Goal: Information Seeking & Learning: Learn about a topic

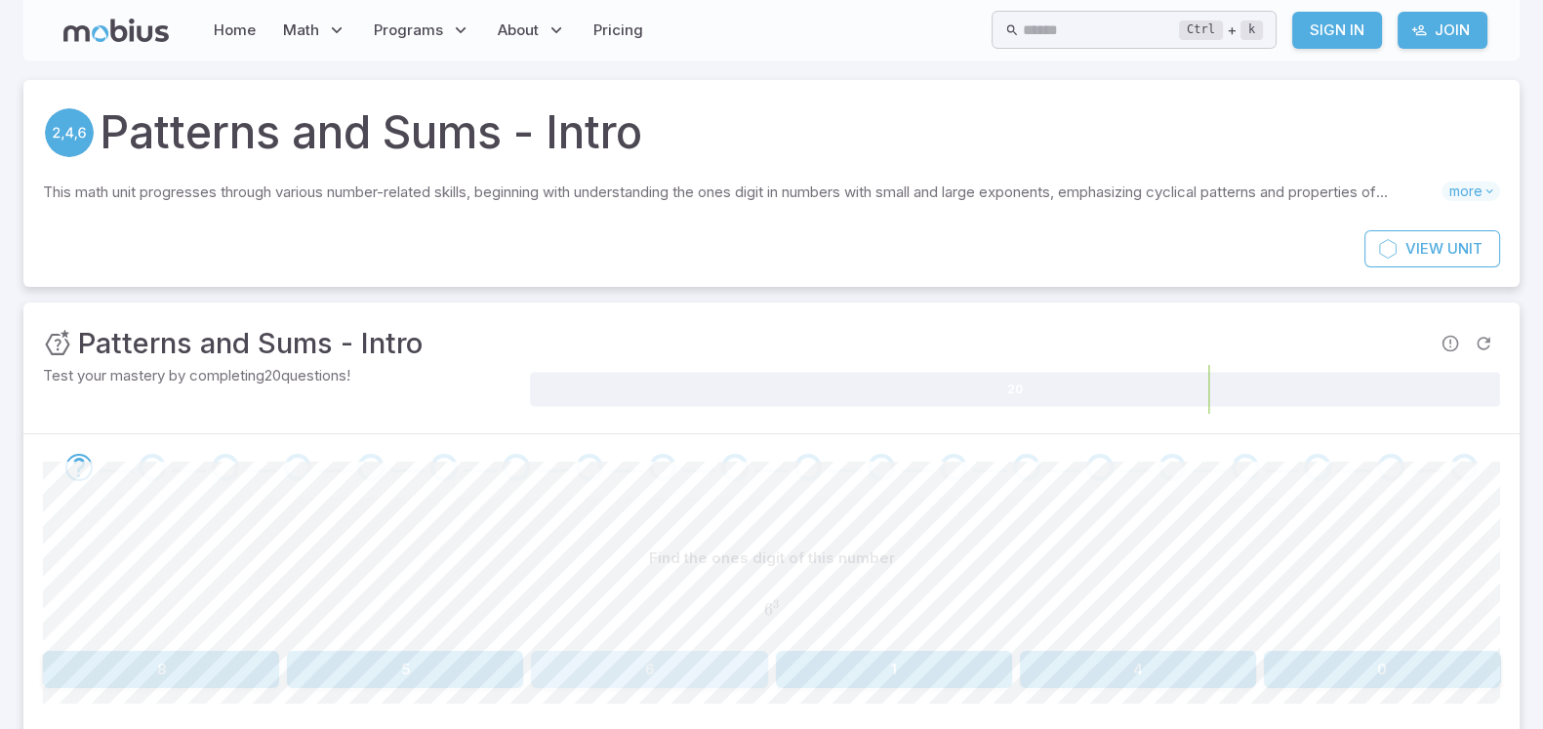
click at [596, 583] on button "6" at bounding box center [649, 669] width 236 height 37
click at [170, 583] on button "1" at bounding box center [161, 669] width 236 height 37
click at [906, 583] on button "5" at bounding box center [894, 669] width 236 height 37
click at [1234, 583] on button "1" at bounding box center [1382, 669] width 236 height 37
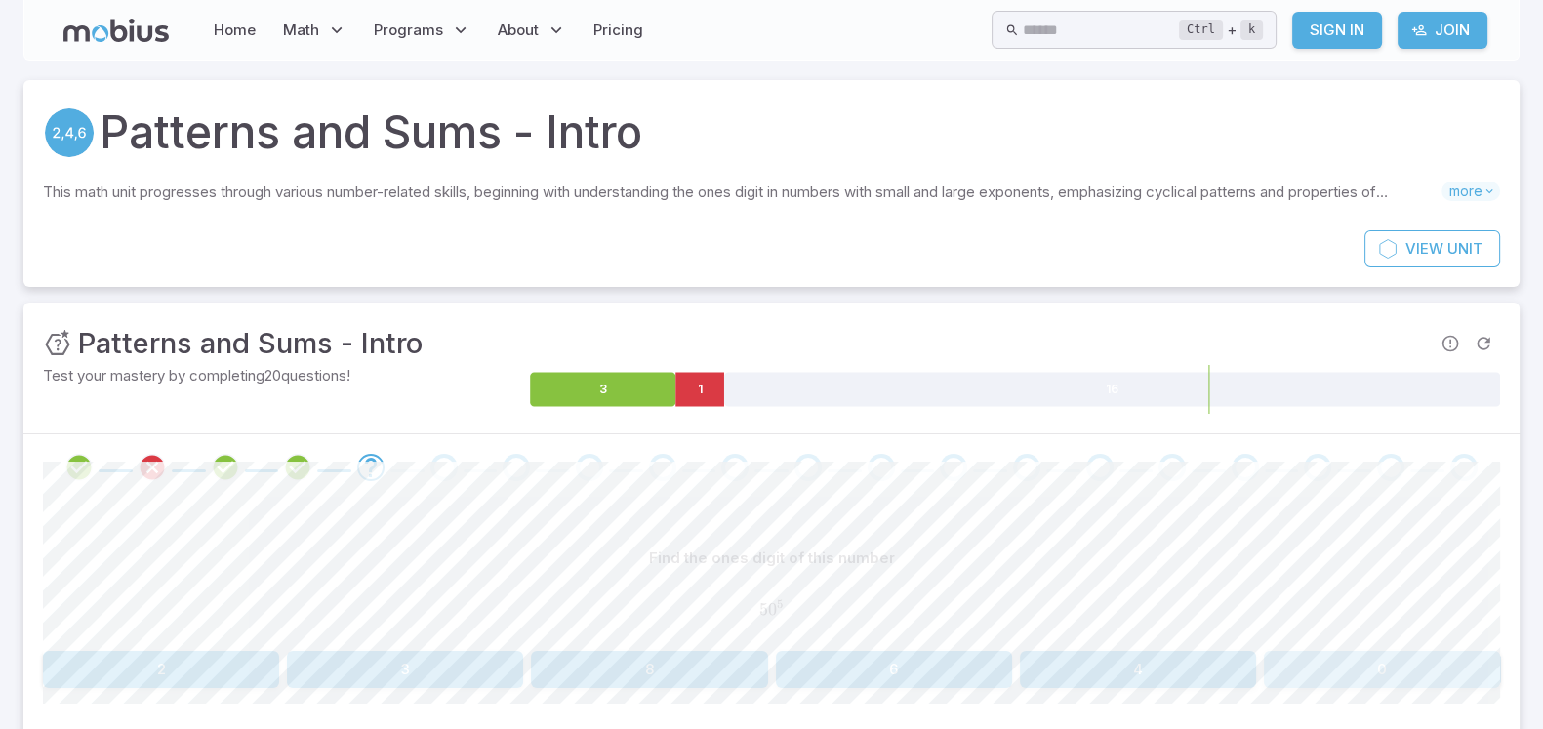
click at [1234, 583] on button "0" at bounding box center [1382, 669] width 236 height 37
click at [208, 583] on button "3" at bounding box center [161, 669] width 236 height 37
click at [390, 583] on button "3" at bounding box center [405, 669] width 236 height 37
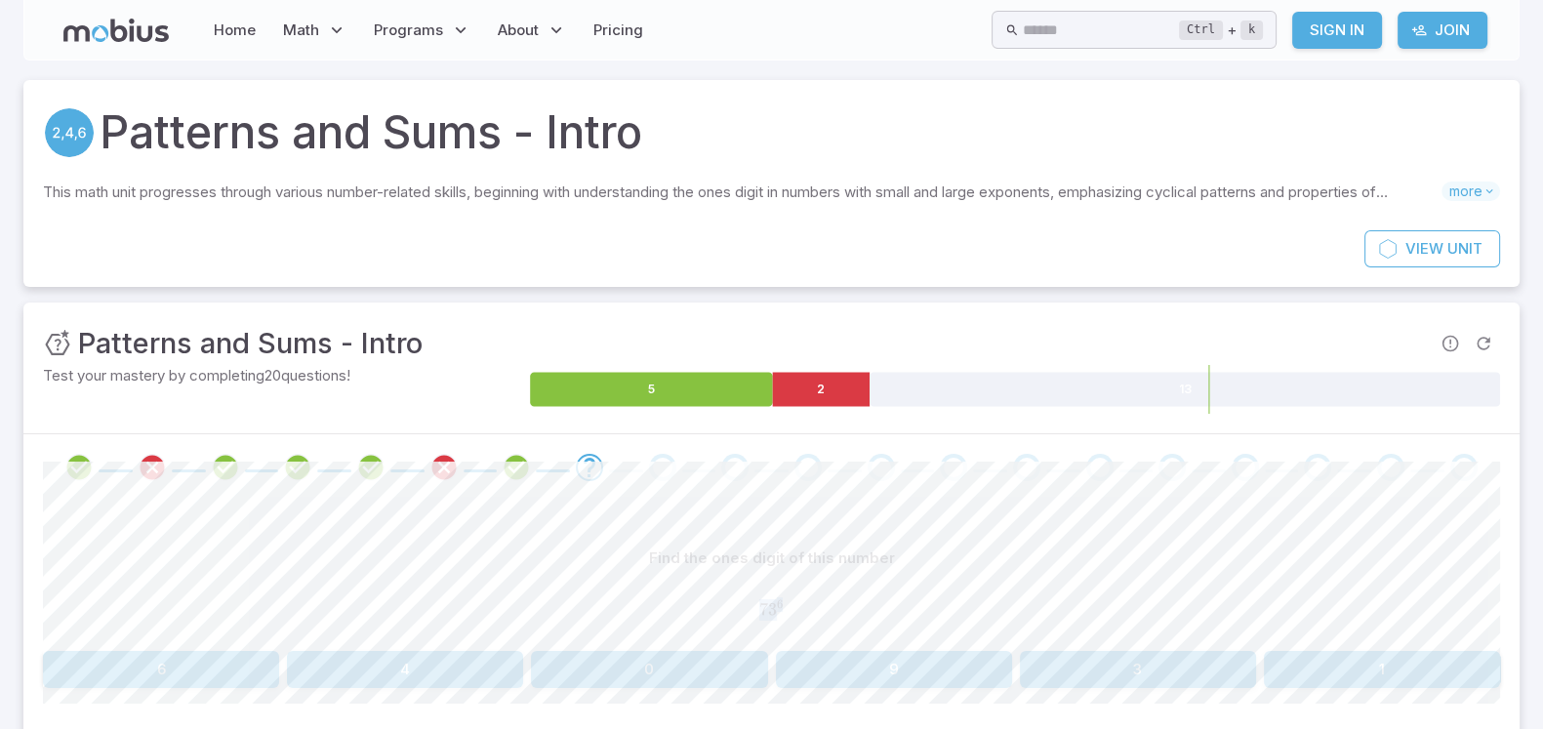
drag, startPoint x: 1254, startPoint y: 608, endPoint x: 1093, endPoint y: 546, distance: 172.7
click at [1093, 546] on div "Find the ones digit of this number 7 3 6 73^{6} 7 3 6" at bounding box center [771, 591] width 1457 height 103
click at [146, 583] on button "6" at bounding box center [161, 669] width 236 height 37
drag, startPoint x: 650, startPoint y: 673, endPoint x: 582, endPoint y: 573, distance: 121.5
click at [571, 577] on div "Find the ones digit of this number 2 8 2^{8} 2 8 4 1 2 8 9 6" at bounding box center [771, 614] width 1457 height 148
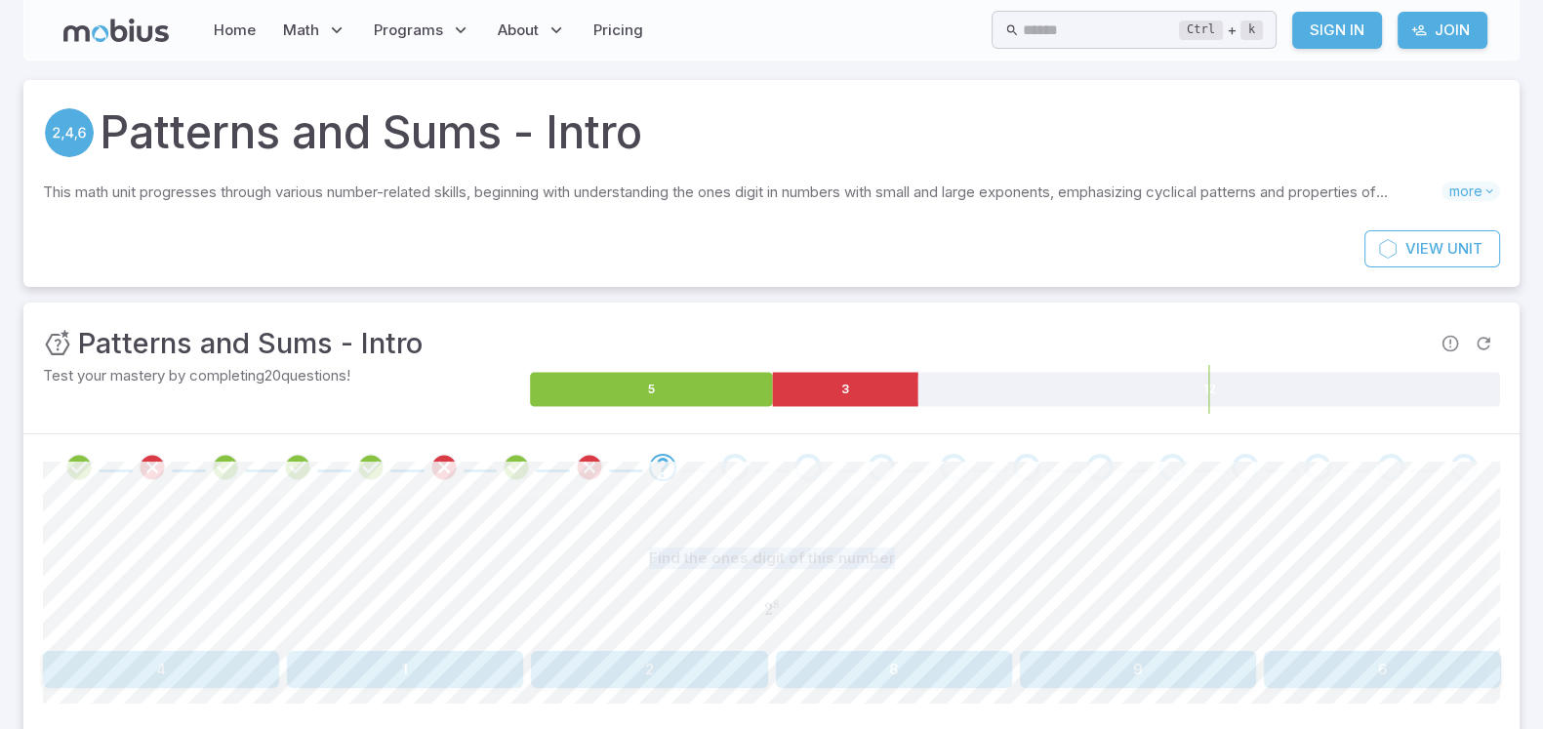
drag, startPoint x: 615, startPoint y: 558, endPoint x: 980, endPoint y: 537, distance: 365.7
click at [980, 537] on div "Find the ones digit of this number 2 8 2^{8} 2 8 4 1 2 8 9 6 Canvas actions 100…" at bounding box center [771, 622] width 1457 height 242
click at [978, 536] on div "Find the ones digit of this number 2 8 2^{8} 2 8 4 1 2 8 9 6 Canvas actions 100…" at bounding box center [771, 622] width 1457 height 242
click at [623, 583] on button "2" at bounding box center [649, 669] width 236 height 37
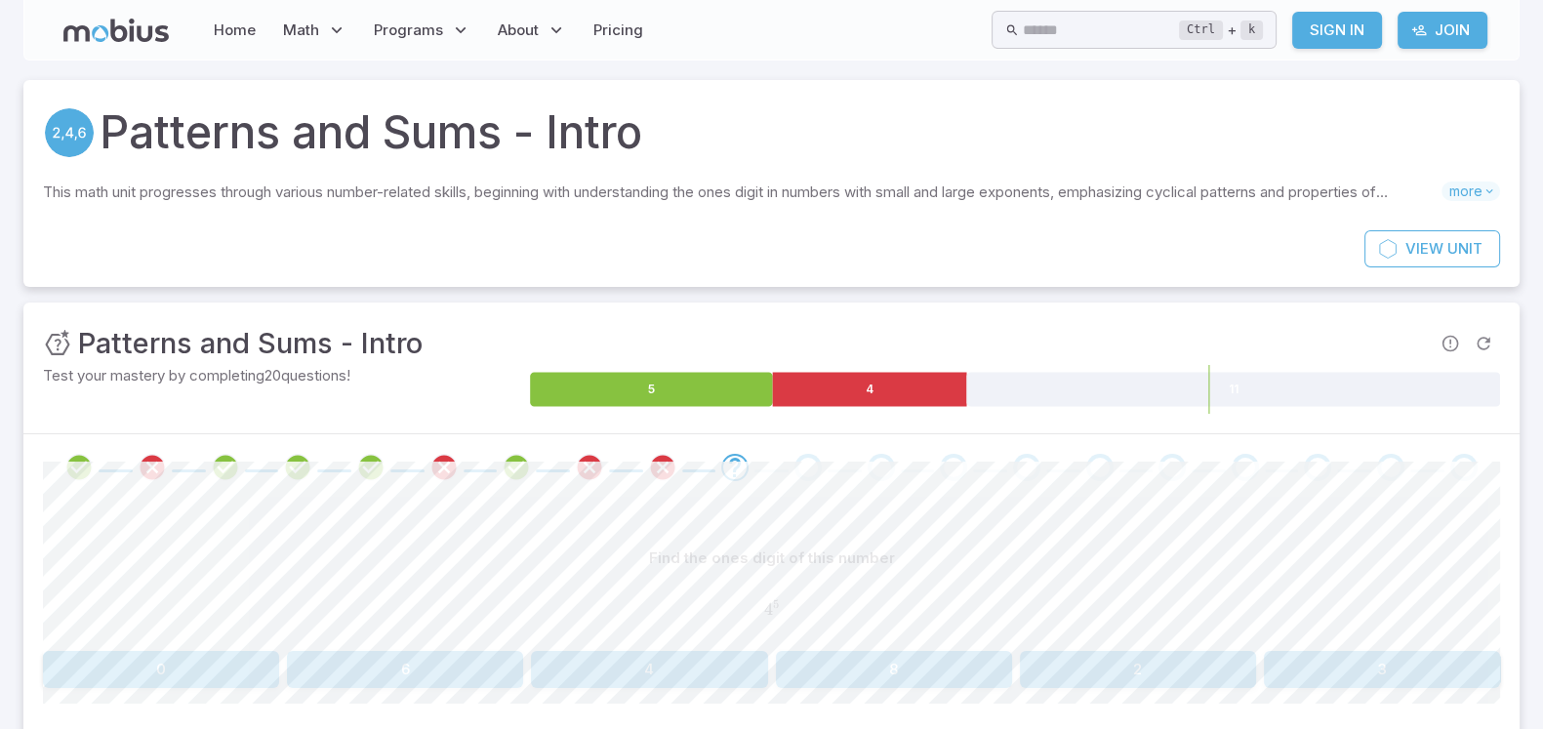
drag, startPoint x: 595, startPoint y: 663, endPoint x: 610, endPoint y: 693, distance: 33.6
click at [610, 583] on div "Find the ones digit of this number 4 5 4^{5} 4 5 0 6 4 8 2 3 Canvas actions 100…" at bounding box center [771, 622] width 1457 height 242
click at [577, 583] on button "4" at bounding box center [649, 669] width 236 height 37
click at [874, 583] on button "7" at bounding box center [894, 669] width 236 height 37
click at [1147, 208] on div "This math unit progresses through various number-related skills, beginning with…" at bounding box center [771, 196] width 1457 height 29
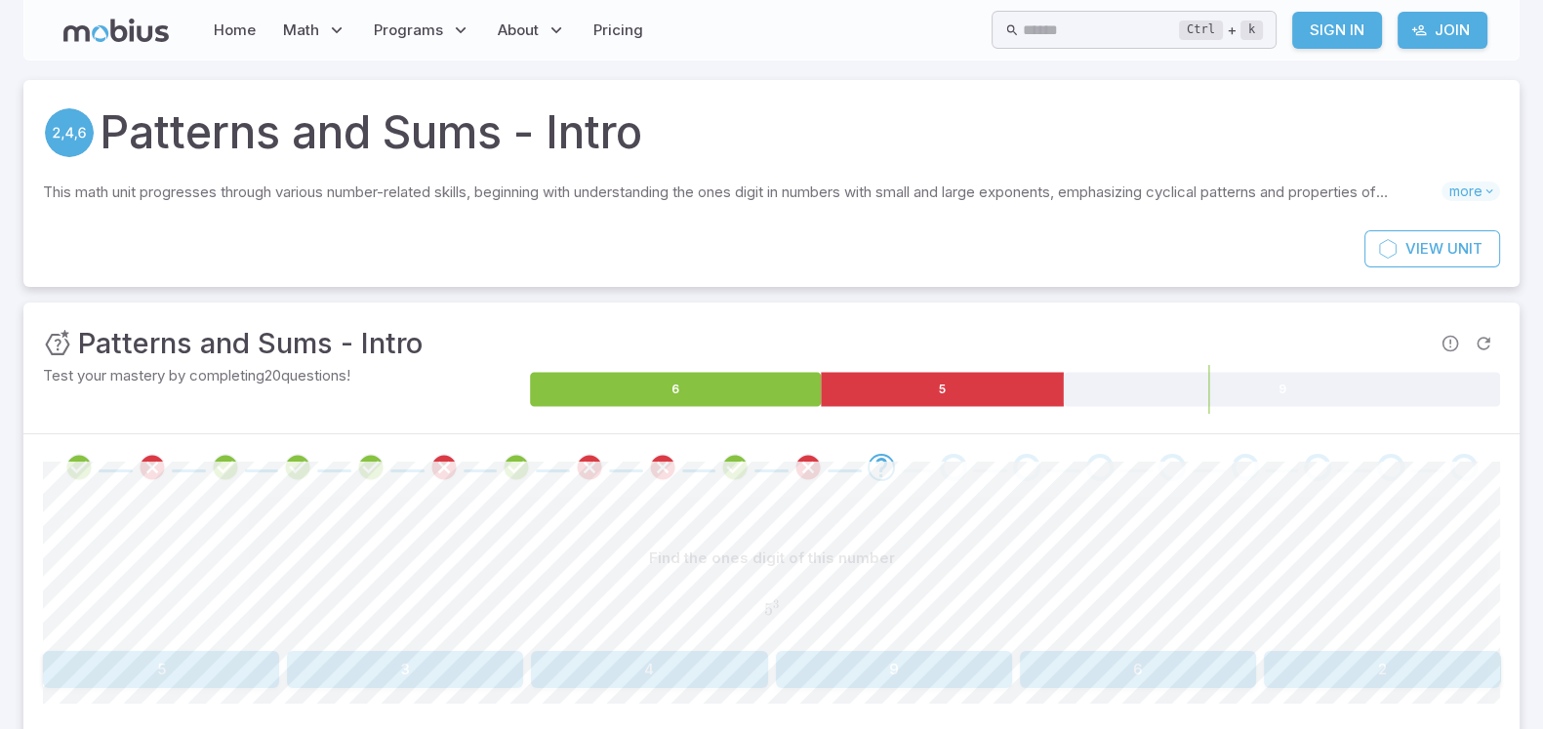
click at [946, 273] on div "View Unit" at bounding box center [771, 258] width 1496 height 57
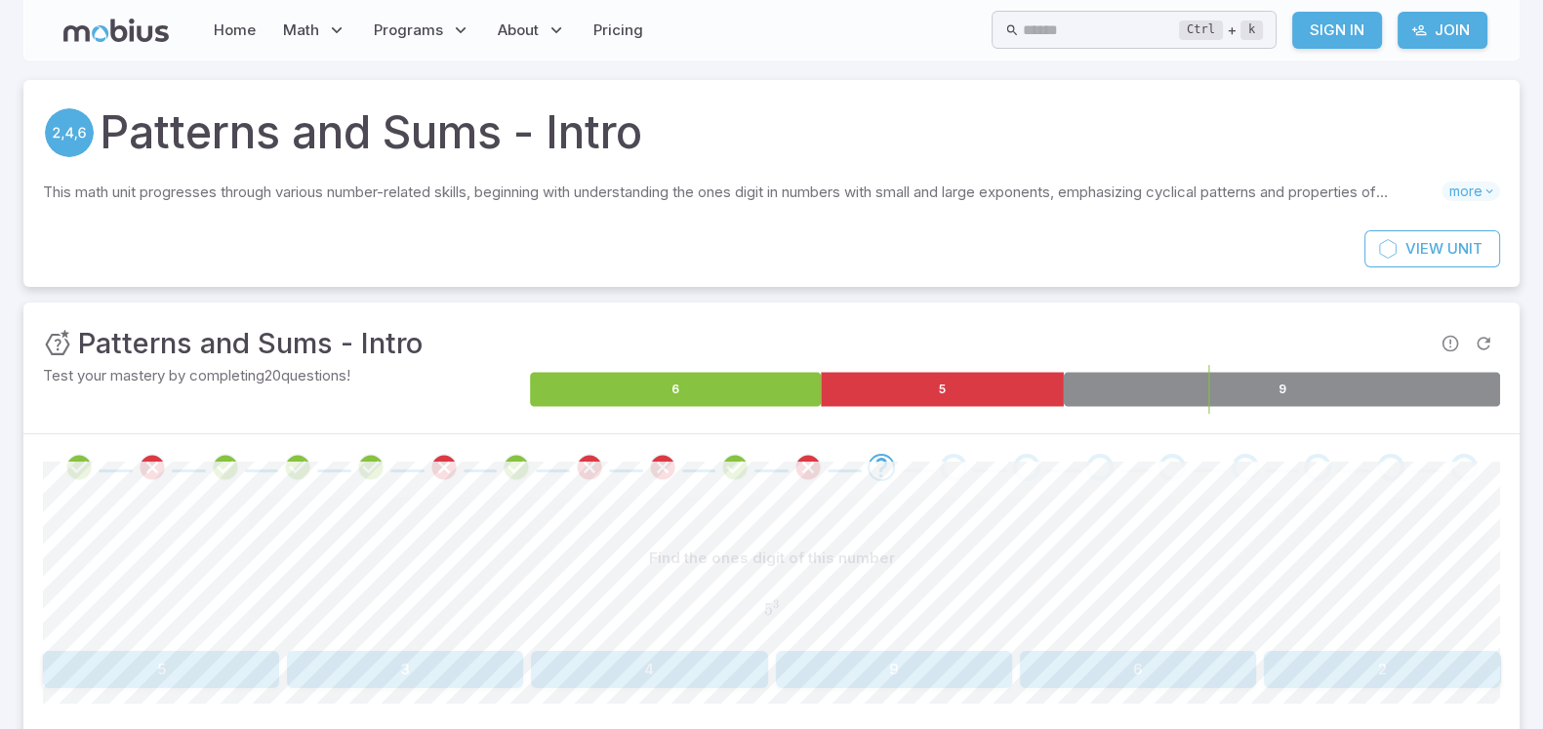
click at [1220, 396] on icon at bounding box center [1282, 390] width 436 height 34
click at [451, 583] on button "3" at bounding box center [405, 669] width 236 height 37
drag, startPoint x: 68, startPoint y: 656, endPoint x: 233, endPoint y: 590, distance: 177.4
click at [851, 583] on button "1" at bounding box center [894, 669] width 236 height 37
drag, startPoint x: 860, startPoint y: 683, endPoint x: 841, endPoint y: 540, distance: 144.7
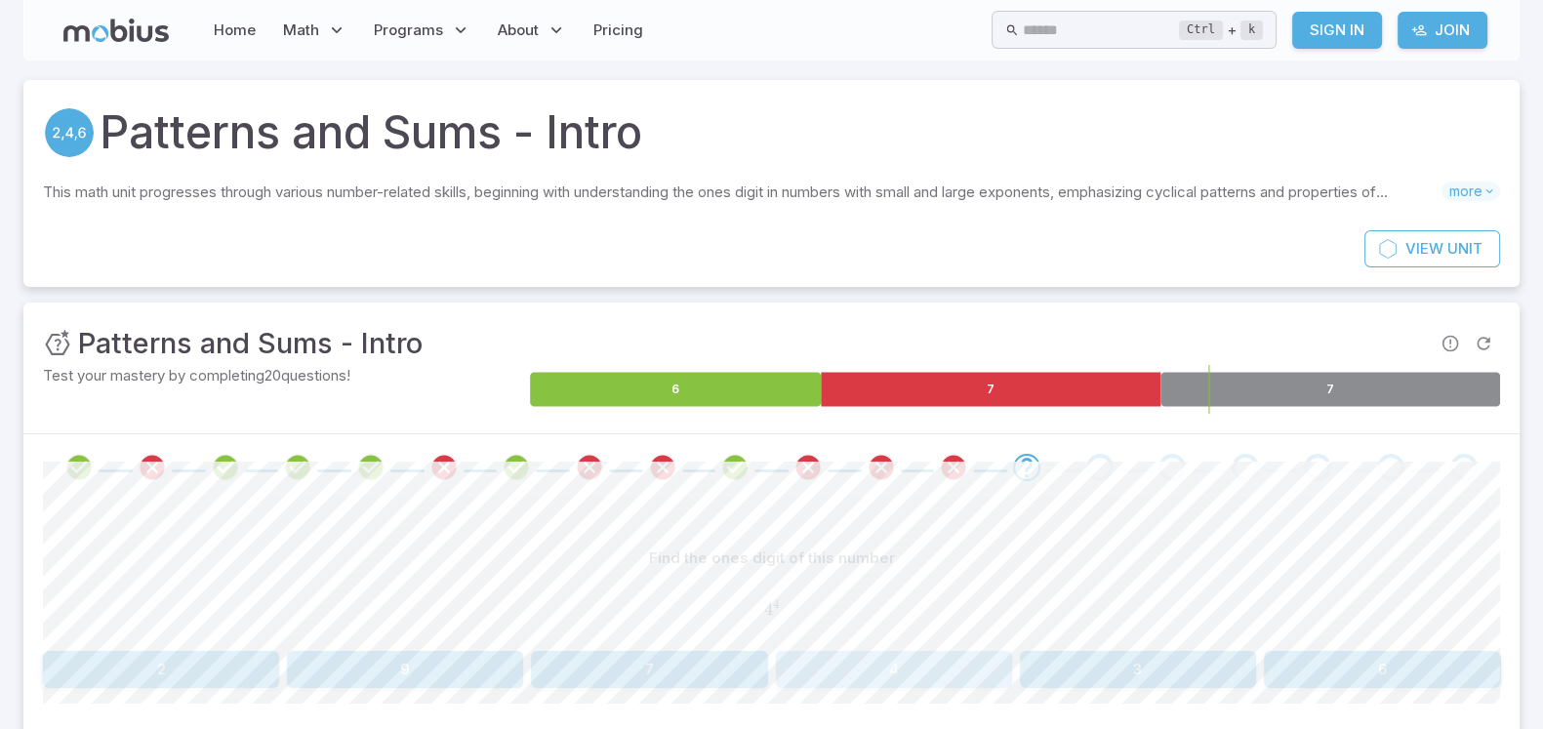
click at [892, 583] on button "4" at bounding box center [894, 669] width 236 height 37
click at [134, 583] on button "4" at bounding box center [161, 669] width 236 height 37
click at [1234, 583] on button "4" at bounding box center [1382, 669] width 236 height 37
click at [883, 583] on button "6" at bounding box center [894, 669] width 236 height 37
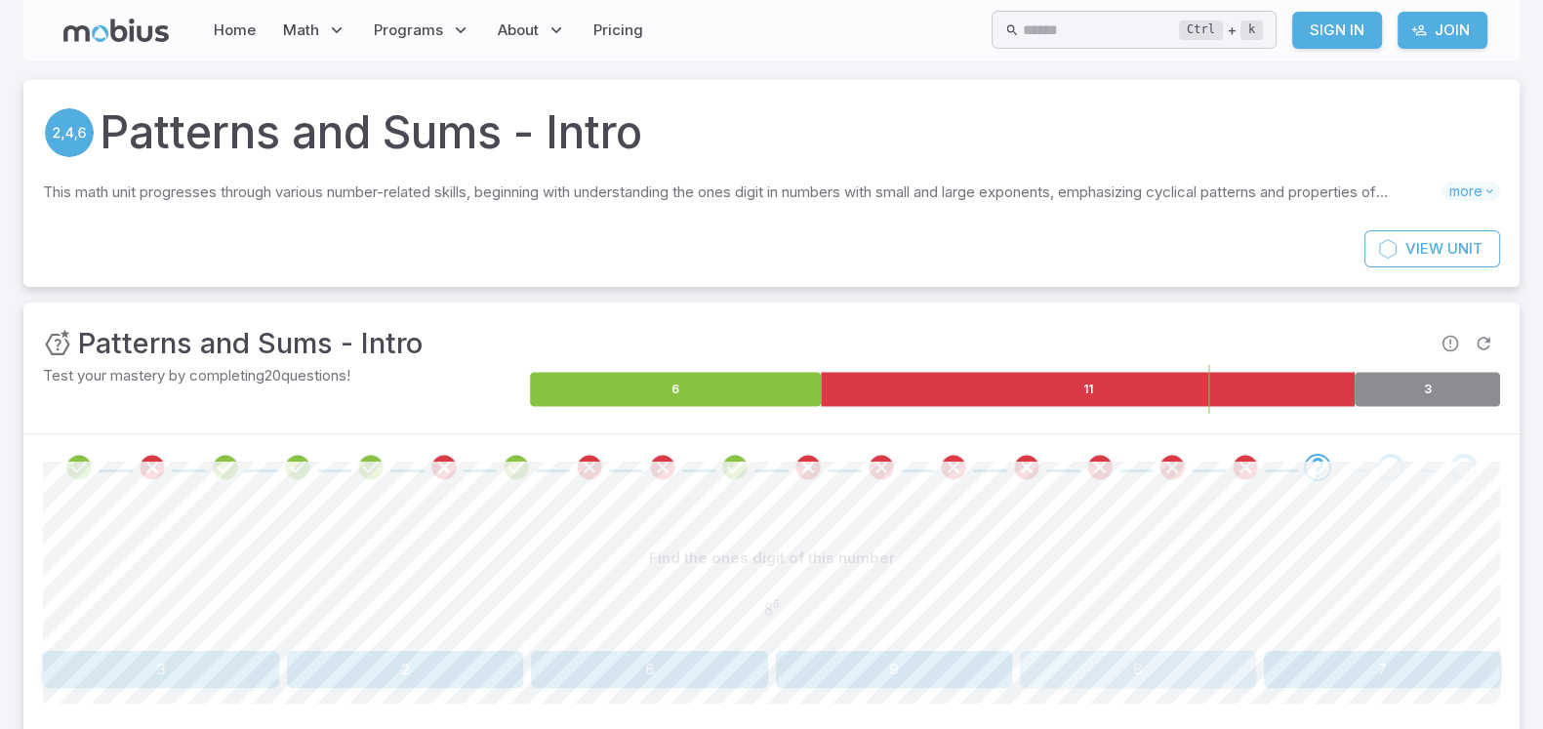
click at [1142, 583] on button "8" at bounding box center [1138, 669] width 236 height 37
drag, startPoint x: 1310, startPoint y: 658, endPoint x: 1374, endPoint y: 654, distance: 64.5
click at [1234, 583] on button "8" at bounding box center [1382, 669] width 236 height 37
click at [903, 583] on button "0" at bounding box center [894, 669] width 236 height 37
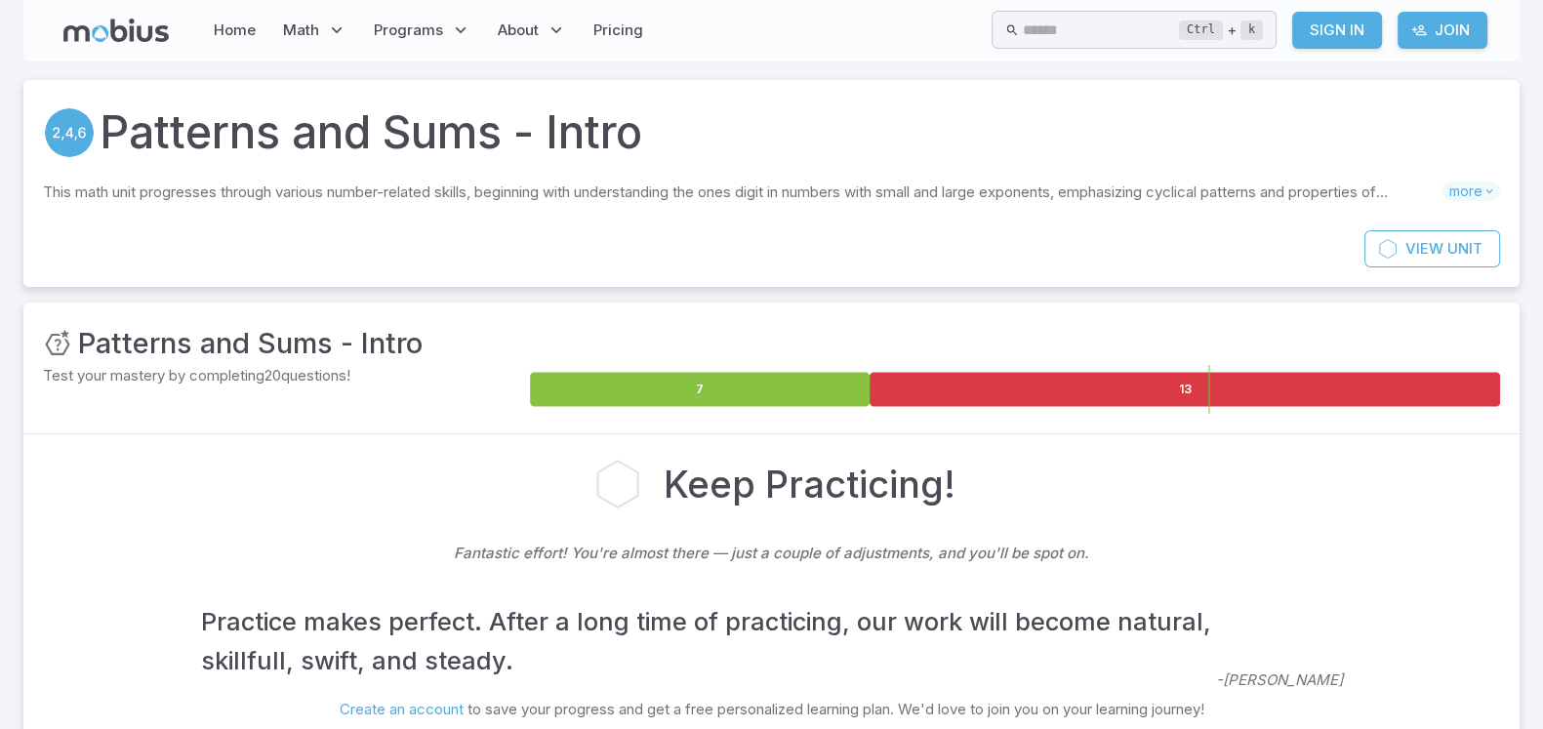
scroll to position [372, 0]
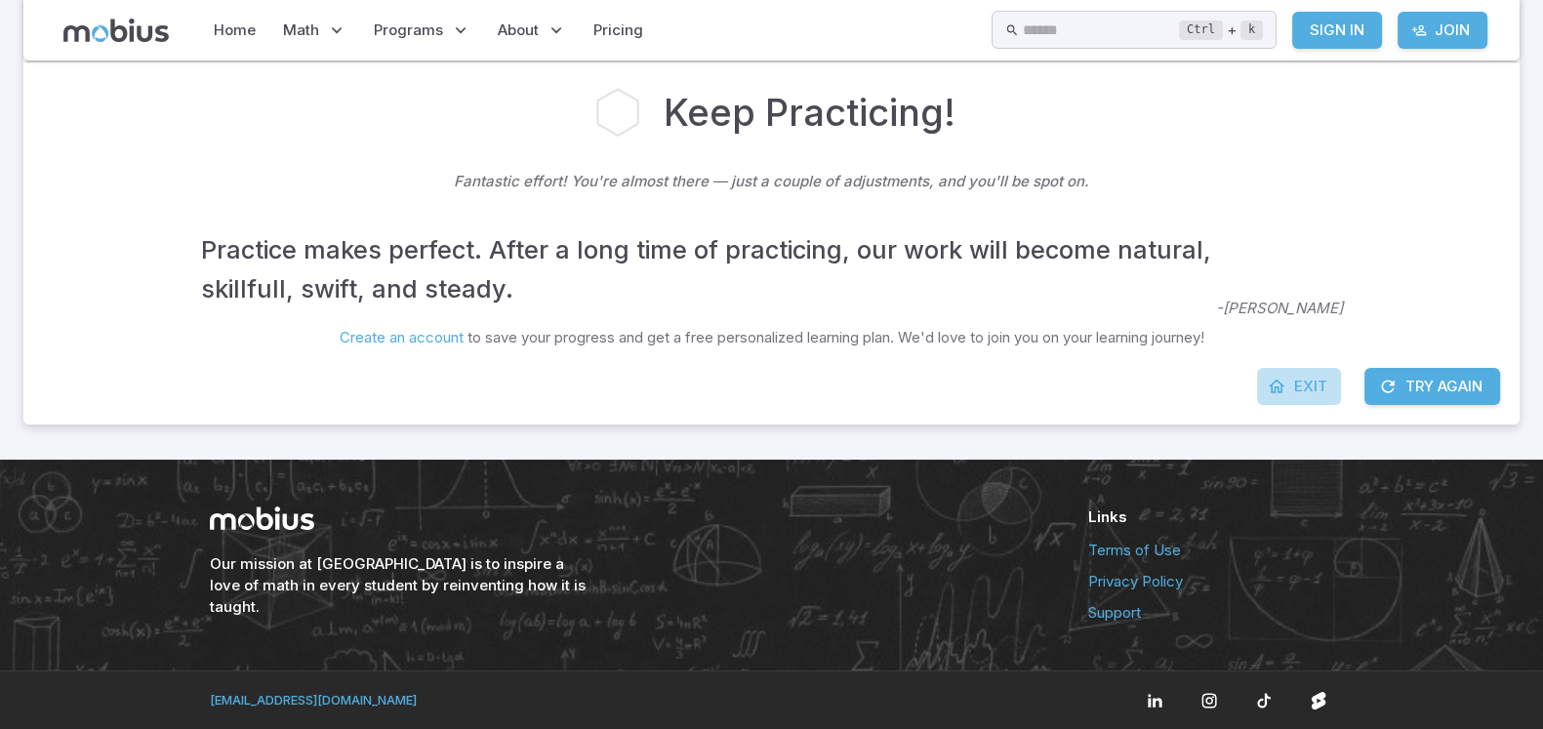
click at [1234, 387] on span "Exit" at bounding box center [1310, 386] width 33 height 21
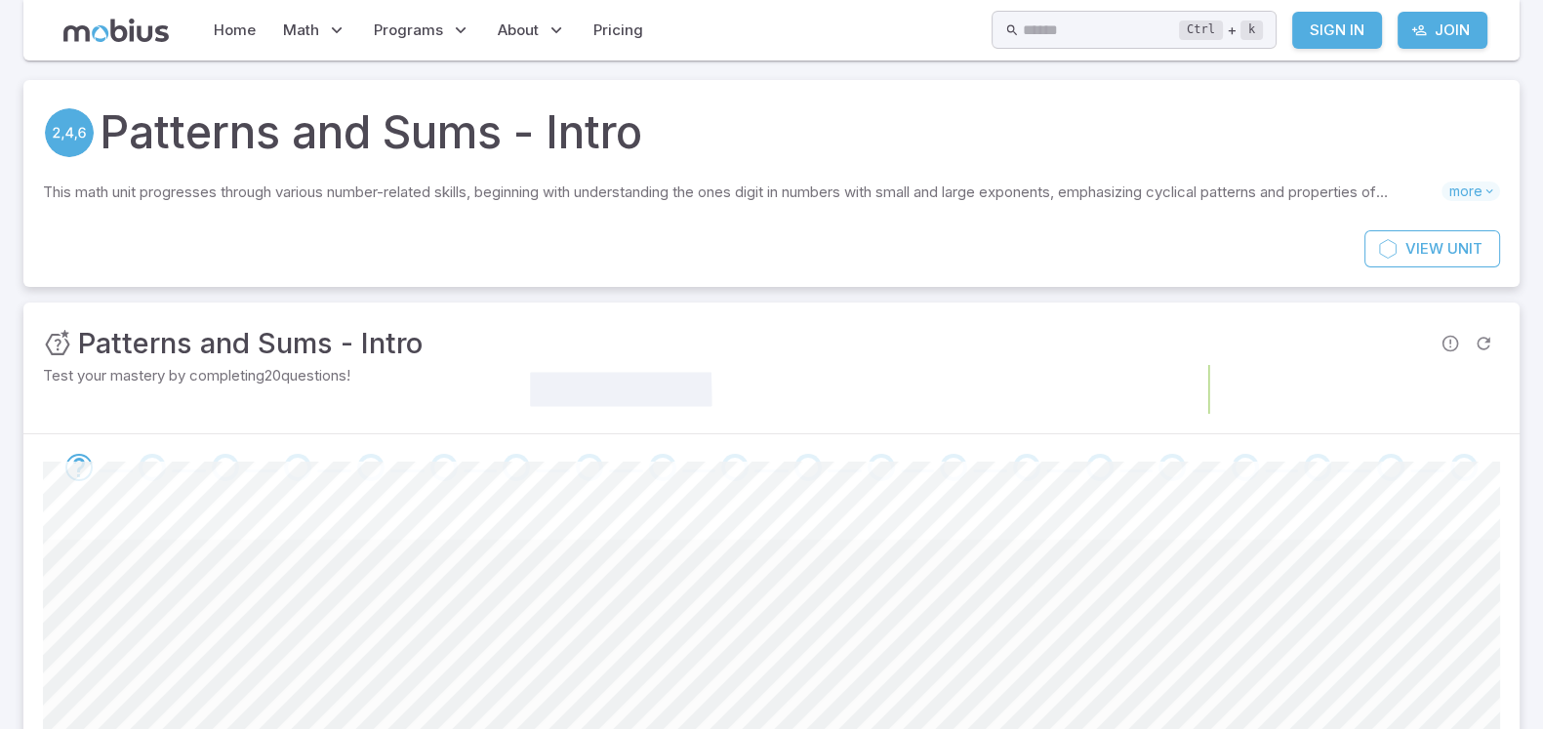
scroll to position [346, 0]
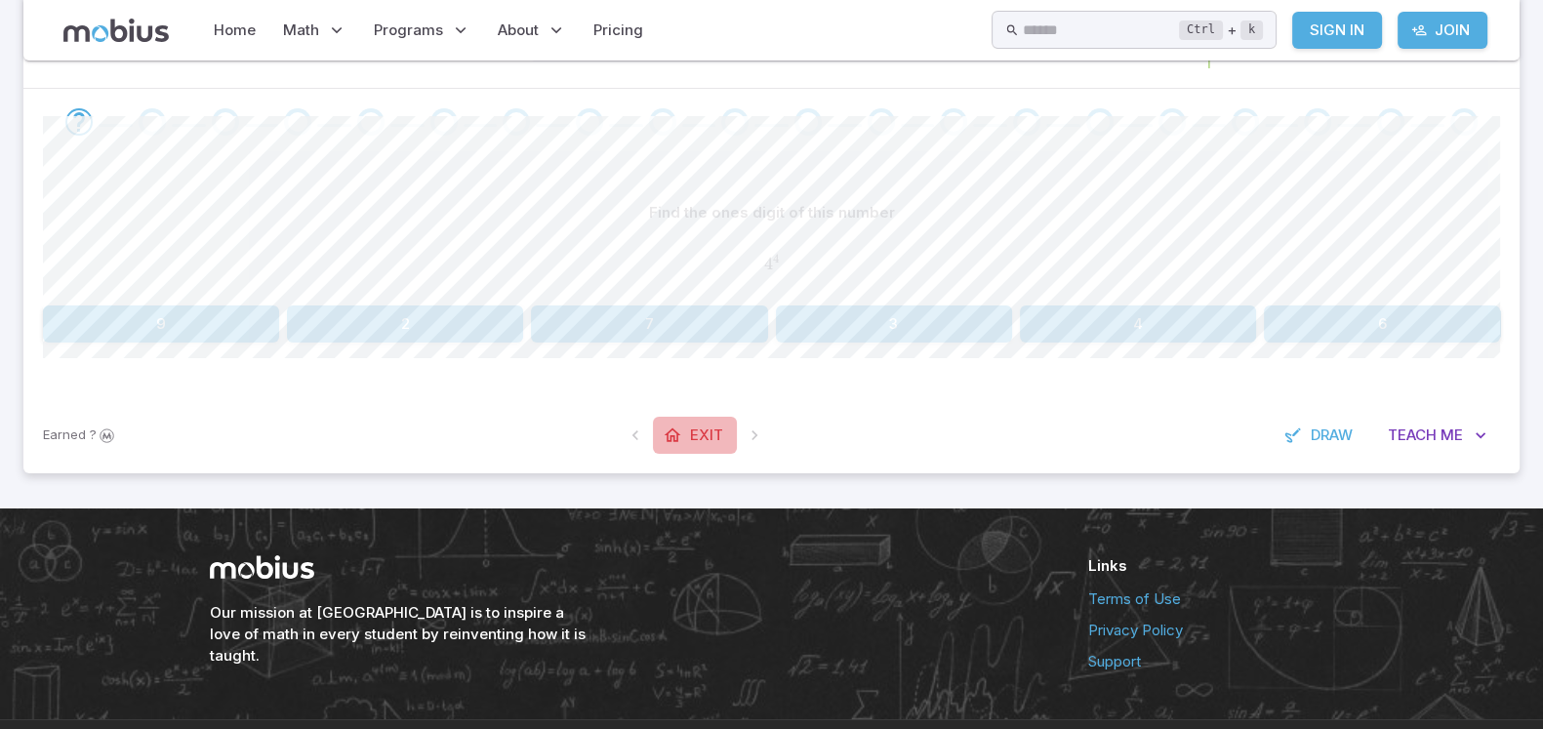
drag, startPoint x: 0, startPoint y: 26, endPoint x: 688, endPoint y: 429, distance: 797.5
click at [690, 429] on span "Exit" at bounding box center [706, 435] width 33 height 21
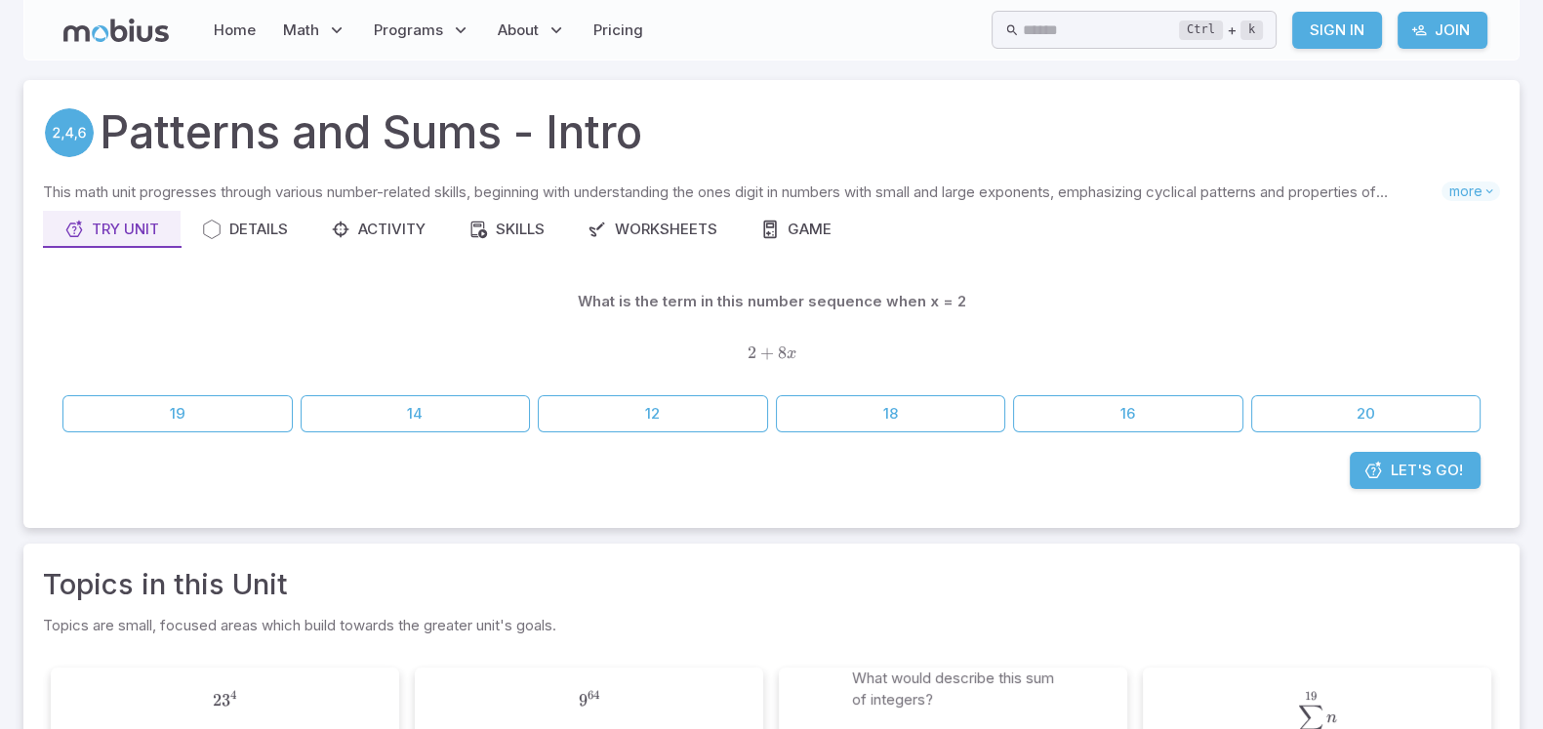
click at [117, 34] on icon at bounding box center [115, 30] width 105 height 23
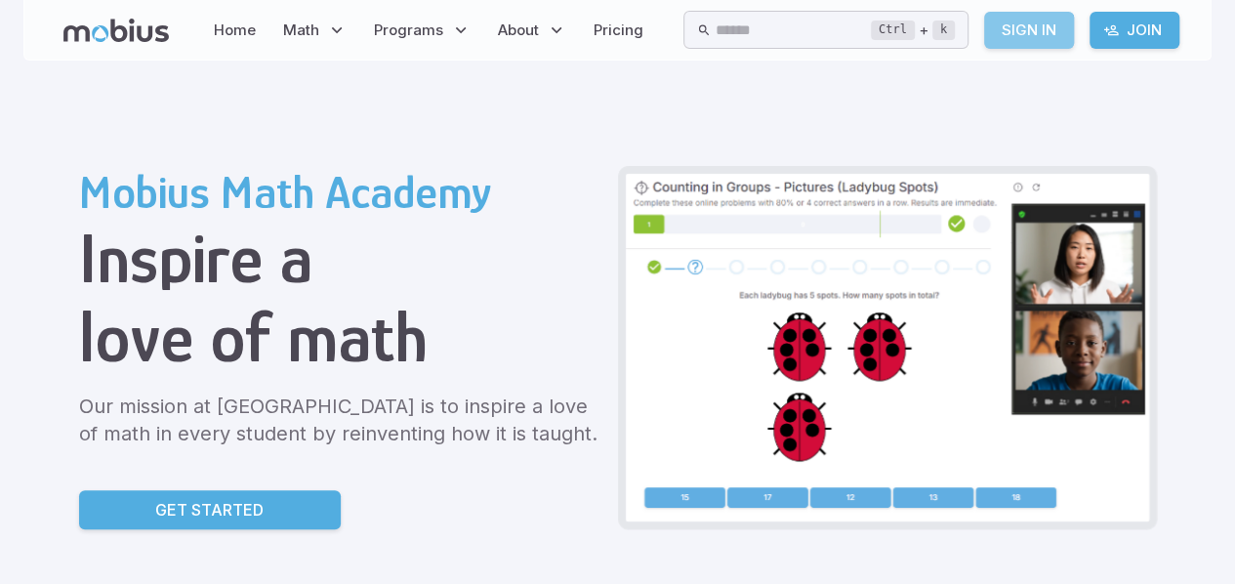
click at [1035, 34] on link "Sign In" at bounding box center [1029, 30] width 90 height 37
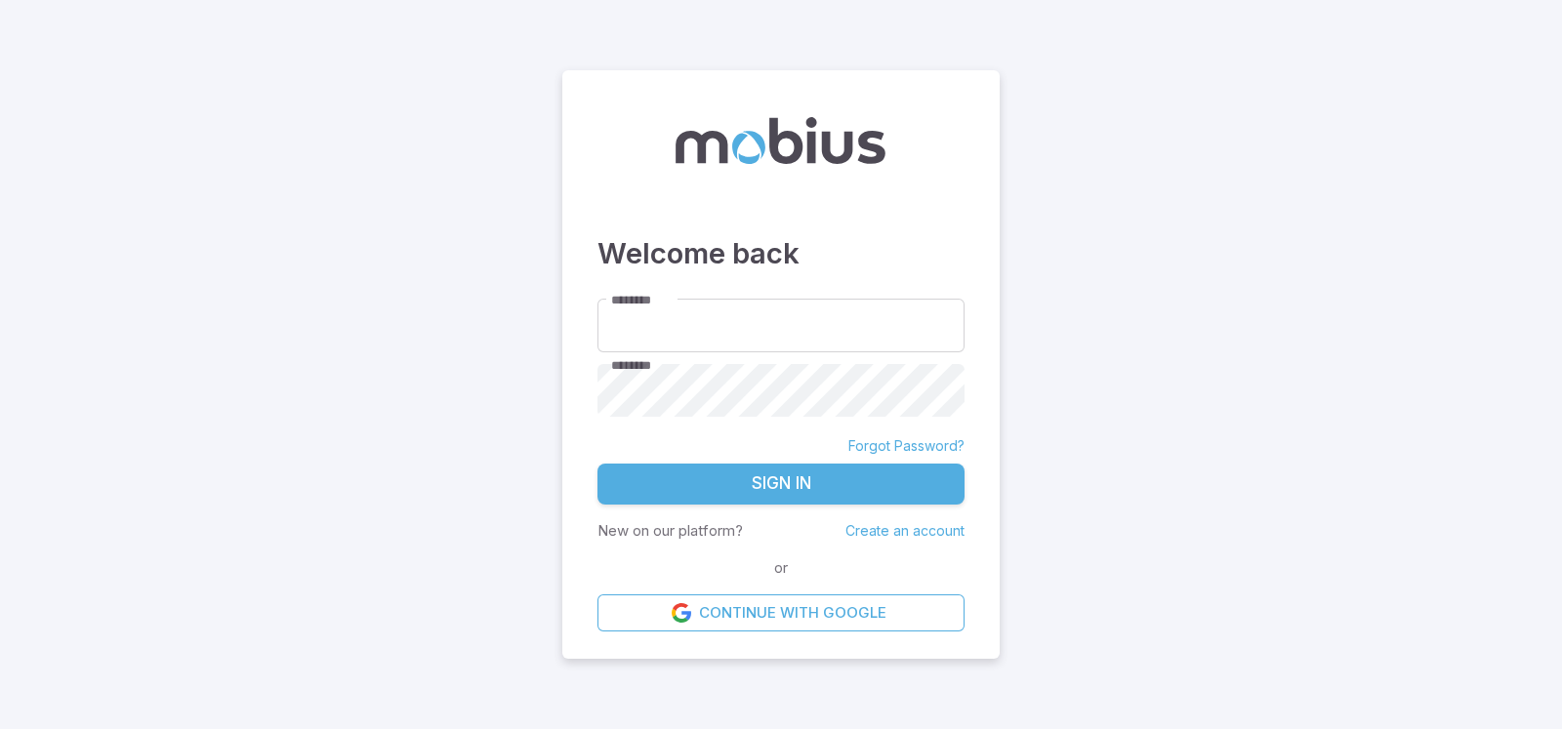
type input "**********"
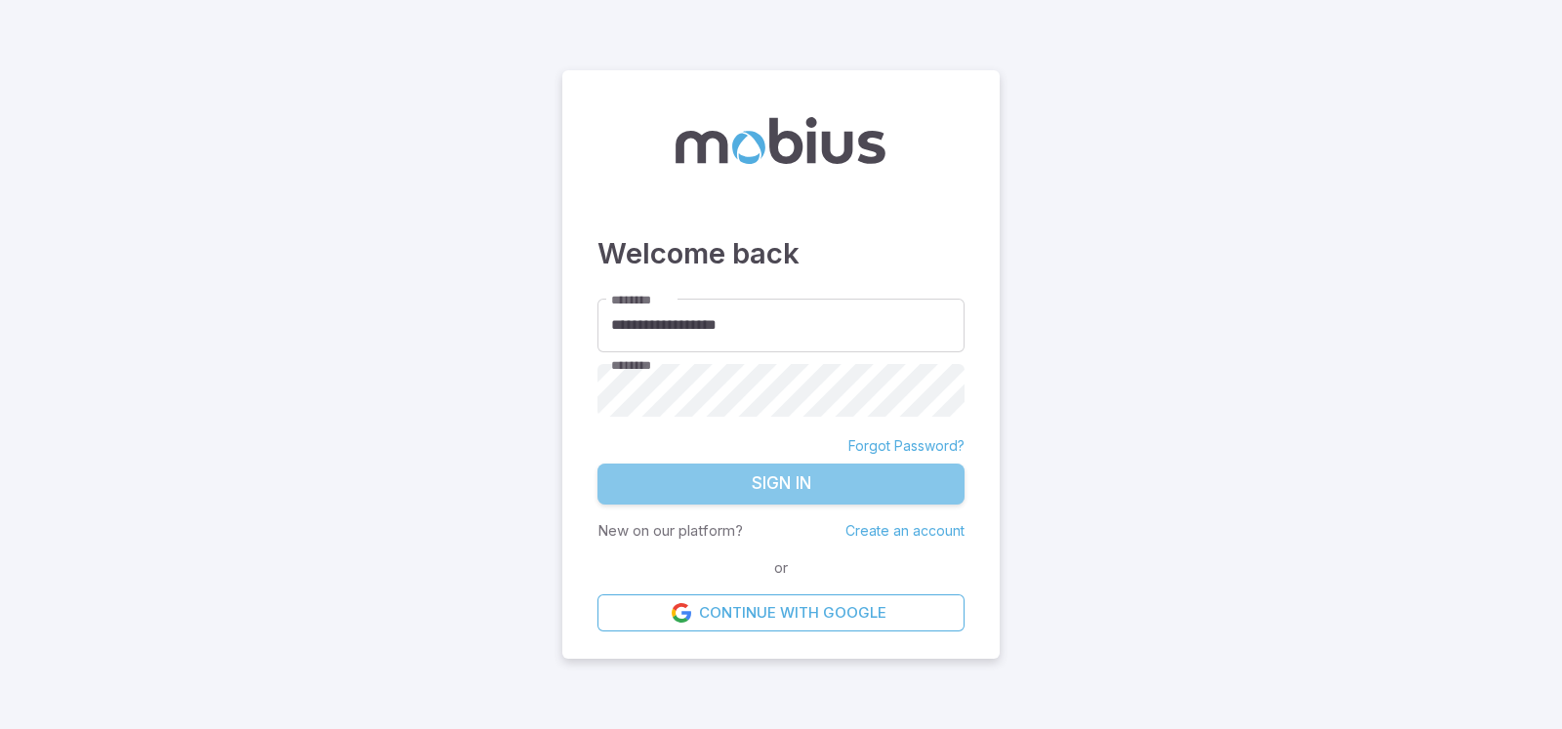
click at [737, 479] on button "Sign In" at bounding box center [780, 484] width 367 height 41
